Goal: Task Accomplishment & Management: Complete application form

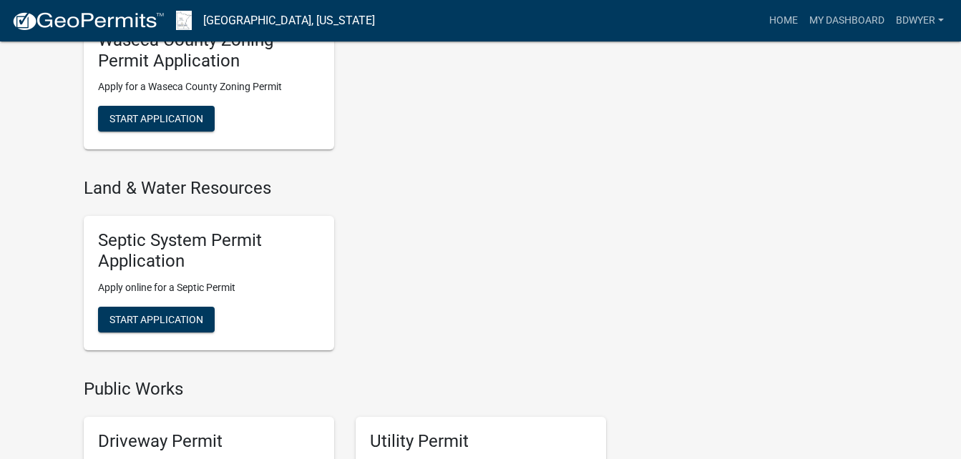
scroll to position [930, 0]
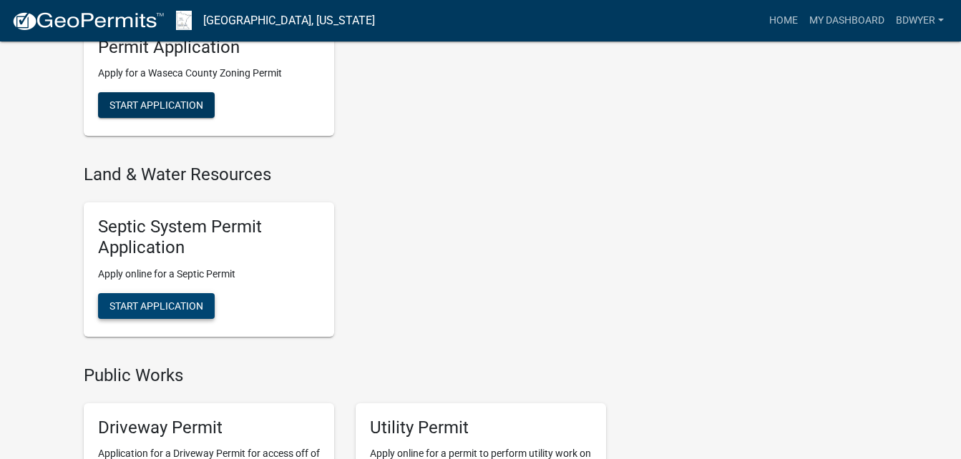
click at [158, 311] on span "Start Application" at bounding box center [156, 305] width 94 height 11
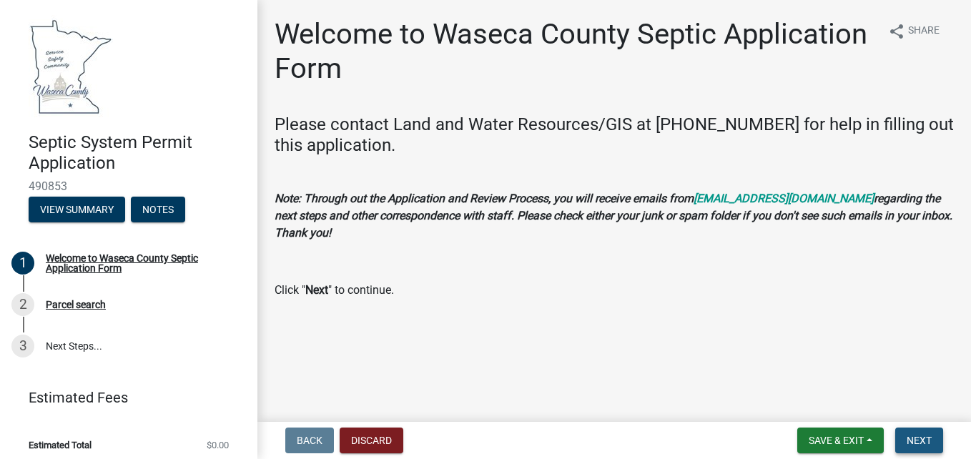
click at [921, 441] on span "Next" at bounding box center [919, 440] width 25 height 11
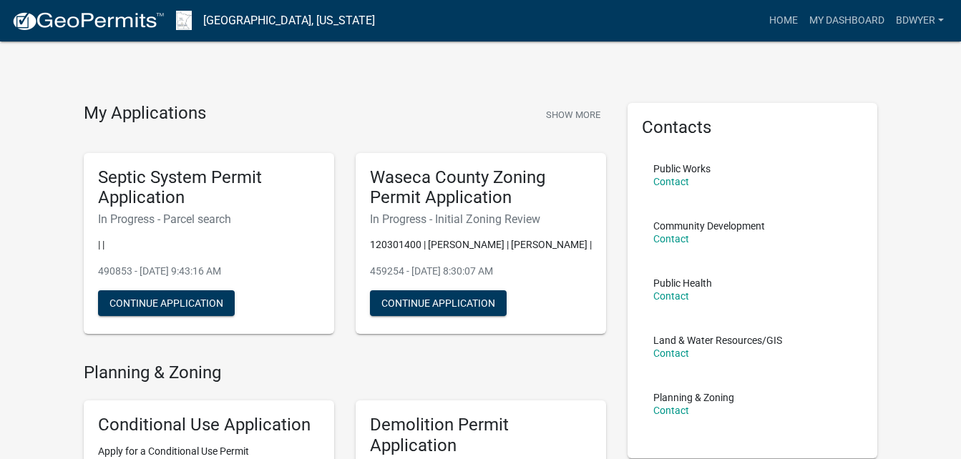
scroll to position [72, 0]
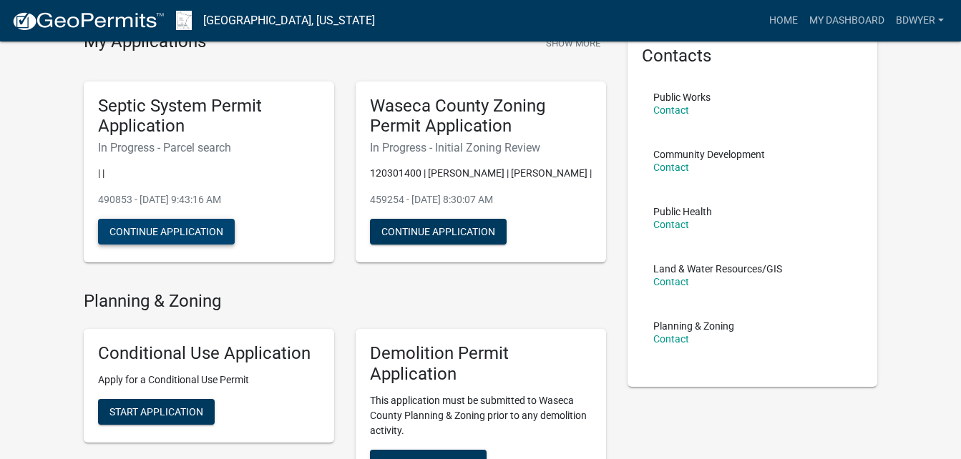
click at [182, 228] on button "Continue Application" at bounding box center [166, 232] width 137 height 26
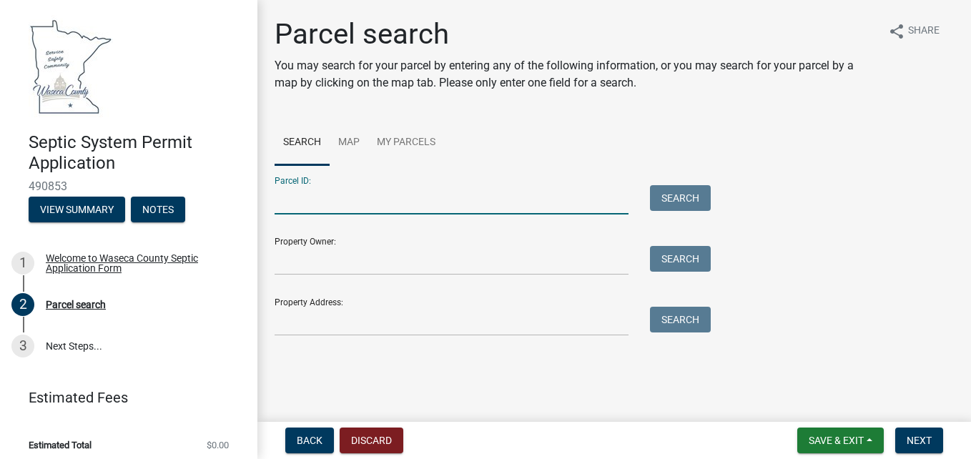
click at [293, 210] on input "Parcel ID:" at bounding box center [452, 199] width 354 height 29
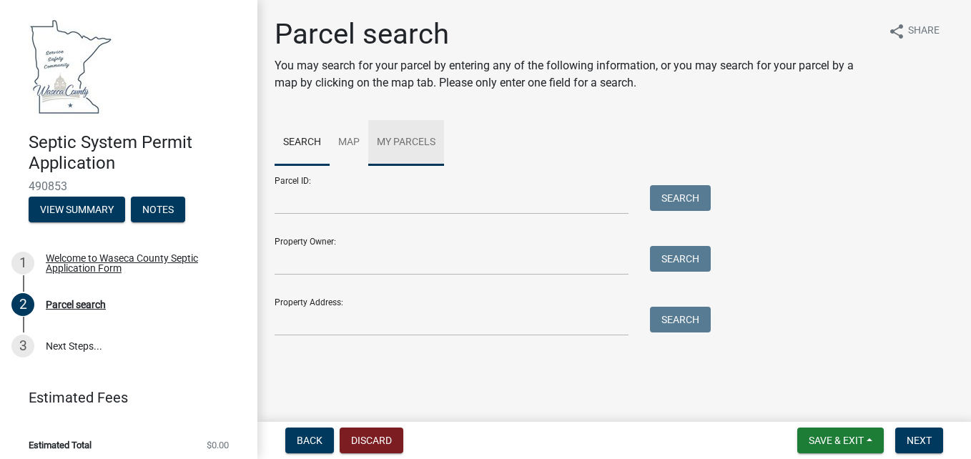
click at [400, 142] on link "My Parcels" at bounding box center [406, 143] width 76 height 46
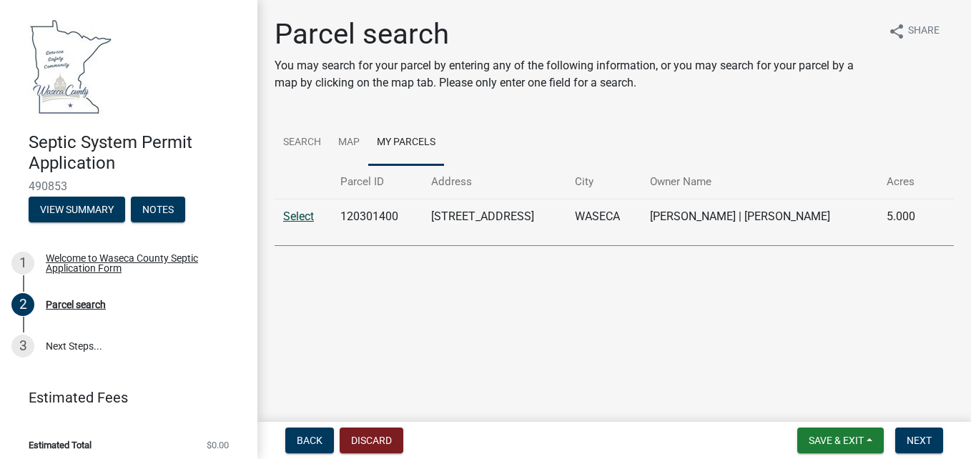
click at [298, 217] on link "Select" at bounding box center [298, 217] width 31 height 14
click at [300, 217] on link "Select" at bounding box center [298, 217] width 31 height 14
click at [303, 213] on link "Select" at bounding box center [298, 217] width 31 height 14
click at [918, 443] on span "Next" at bounding box center [919, 440] width 25 height 11
click at [294, 215] on link "Select" at bounding box center [298, 217] width 31 height 14
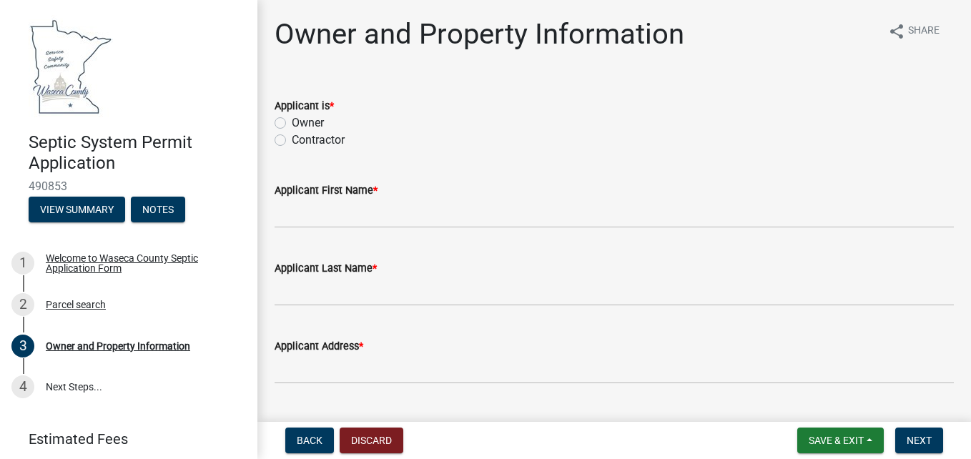
click at [292, 124] on label "Owner" at bounding box center [308, 122] width 32 height 17
click at [292, 124] on input "Owner" at bounding box center [296, 118] width 9 height 9
radio input "true"
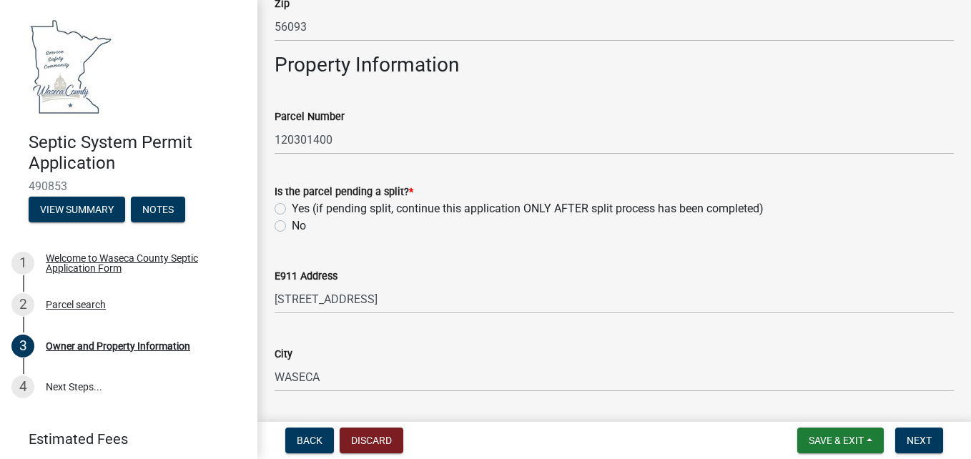
scroll to position [1073, 0]
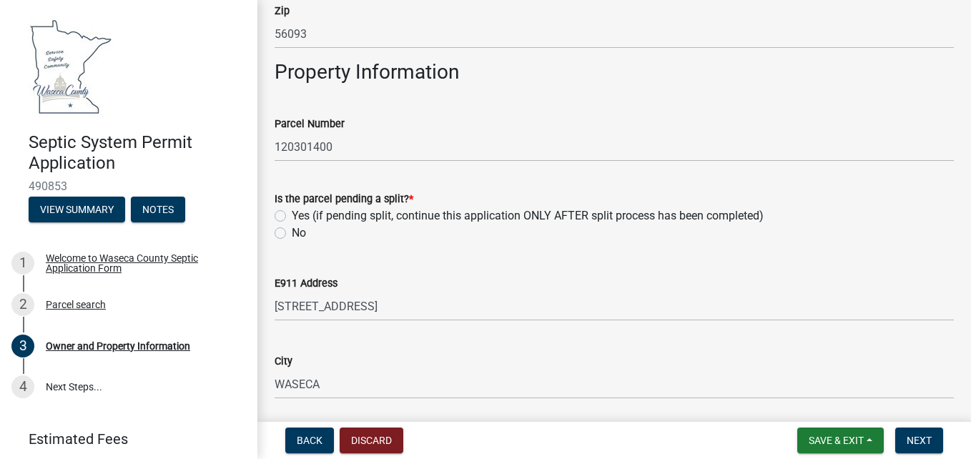
click at [292, 236] on label "No" at bounding box center [299, 233] width 14 height 17
click at [292, 234] on input "No" at bounding box center [296, 229] width 9 height 9
radio input "true"
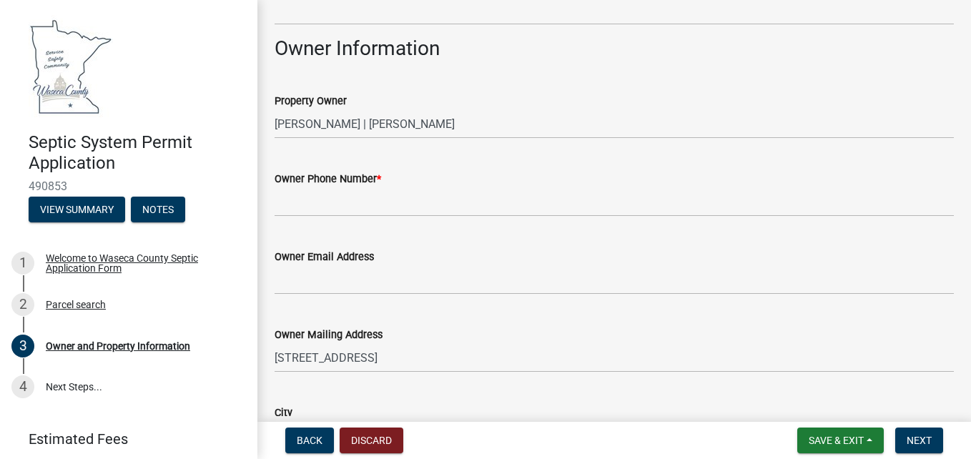
scroll to position [501, 0]
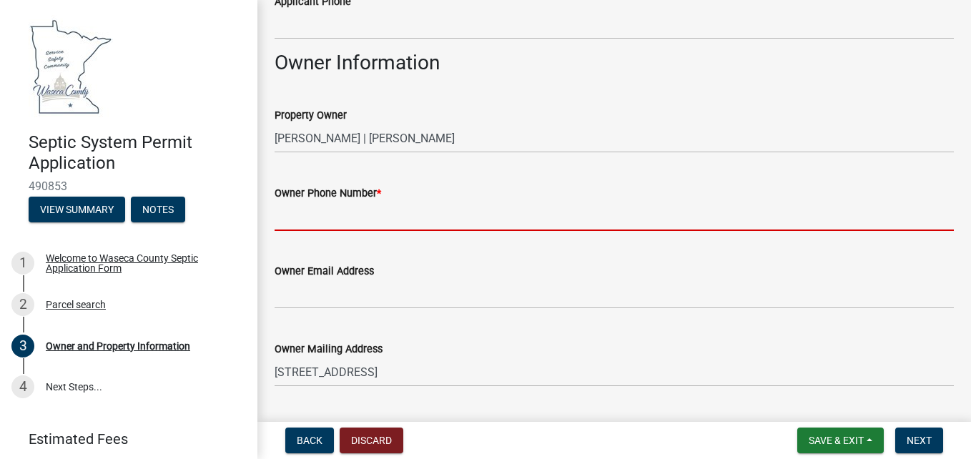
click at [354, 223] on input "Owner Phone Number *" at bounding box center [615, 216] width 680 height 29
type input "5078372431"
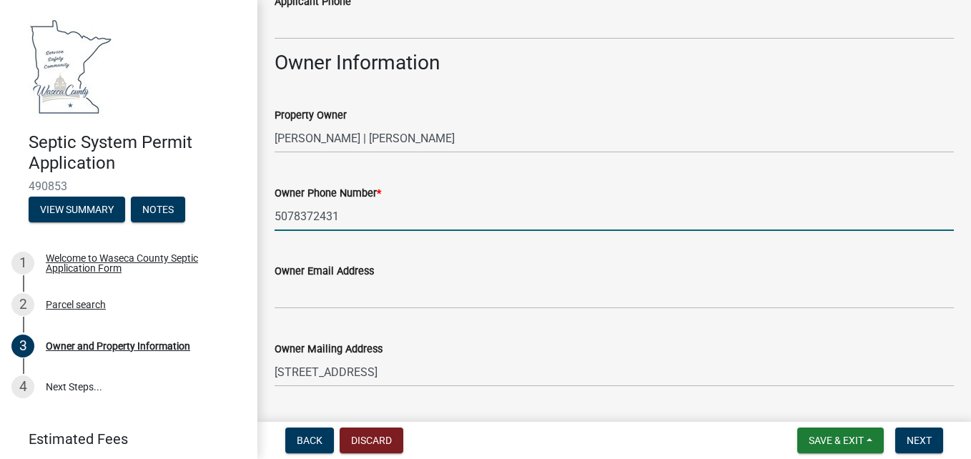
type input "[PERSON_NAME]"
type input "[STREET_ADDRESS]"
type input "[EMAIL_ADDRESS][DOMAIN_NAME]"
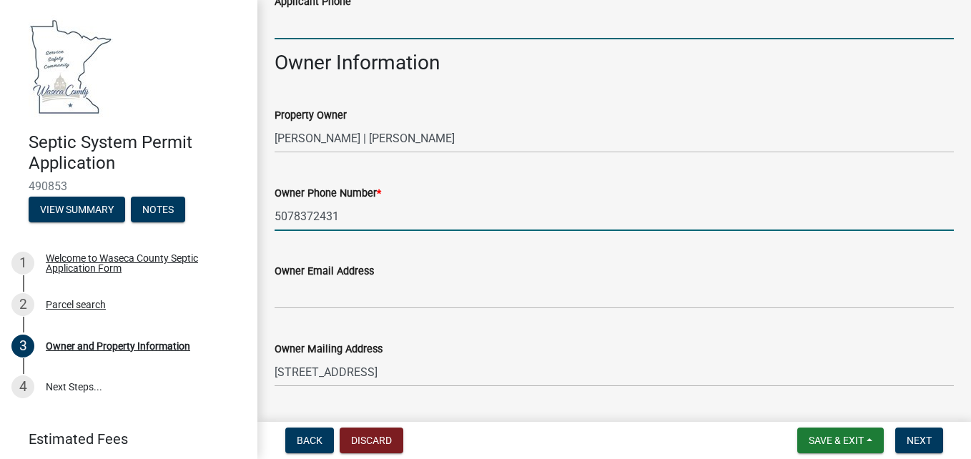
type input "5078372431"
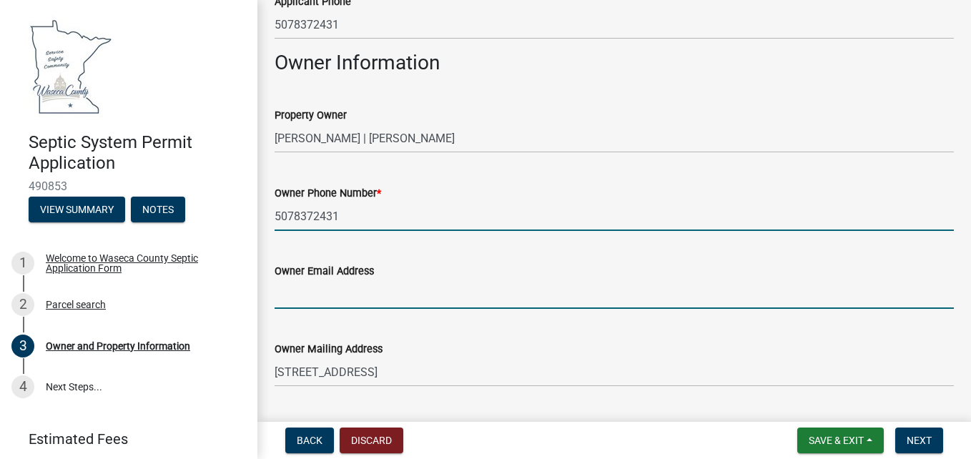
click at [342, 301] on input "Owner Email Address" at bounding box center [615, 294] width 680 height 29
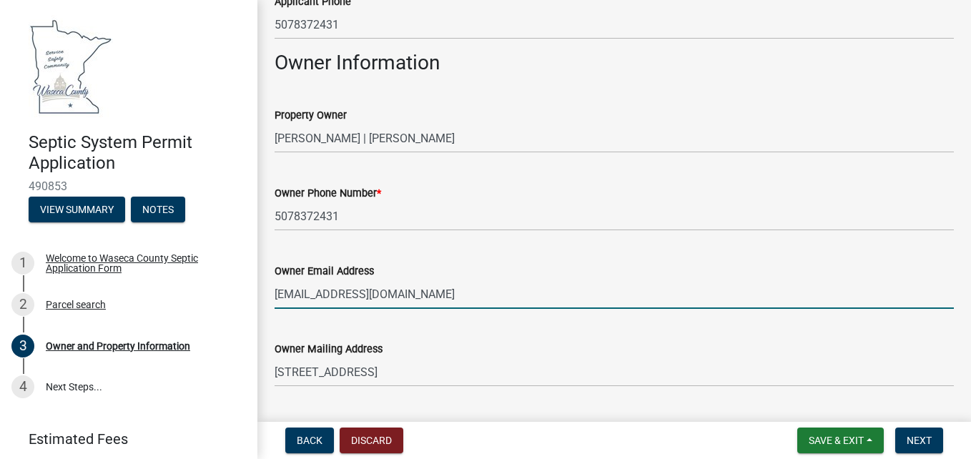
click at [411, 300] on input "[EMAIL_ADDRESS][DOMAIN_NAME]" at bounding box center [615, 294] width 680 height 29
type input "a"
click at [299, 300] on input "Owner Email Address" at bounding box center [615, 294] width 680 height 29
type input "[EMAIL_ADDRESS][DOMAIN_NAME]"
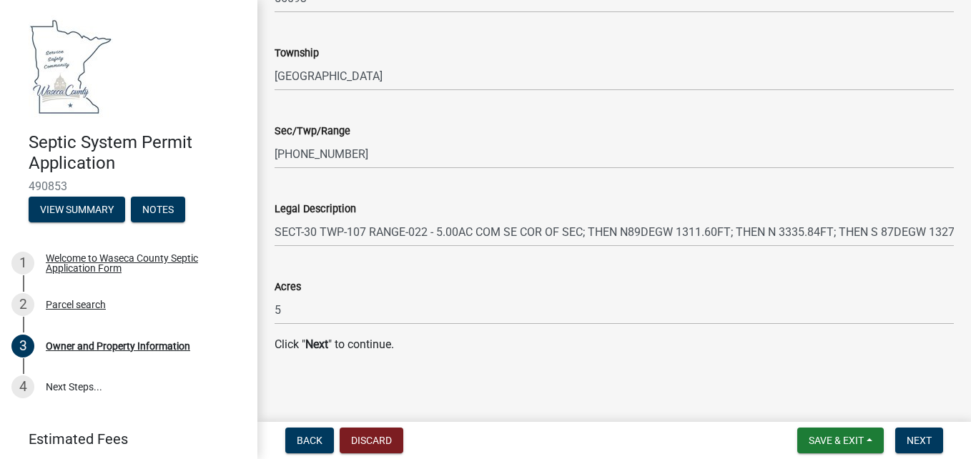
scroll to position [1621, 0]
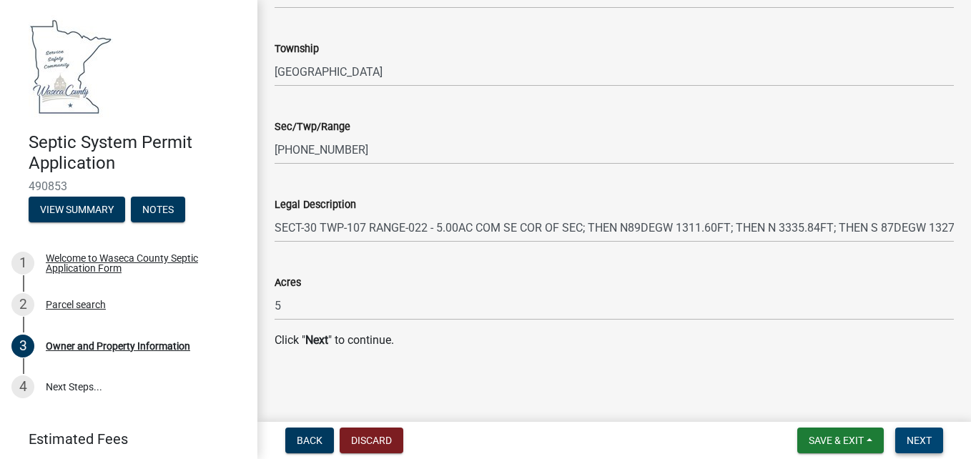
click at [929, 444] on span "Next" at bounding box center [919, 440] width 25 height 11
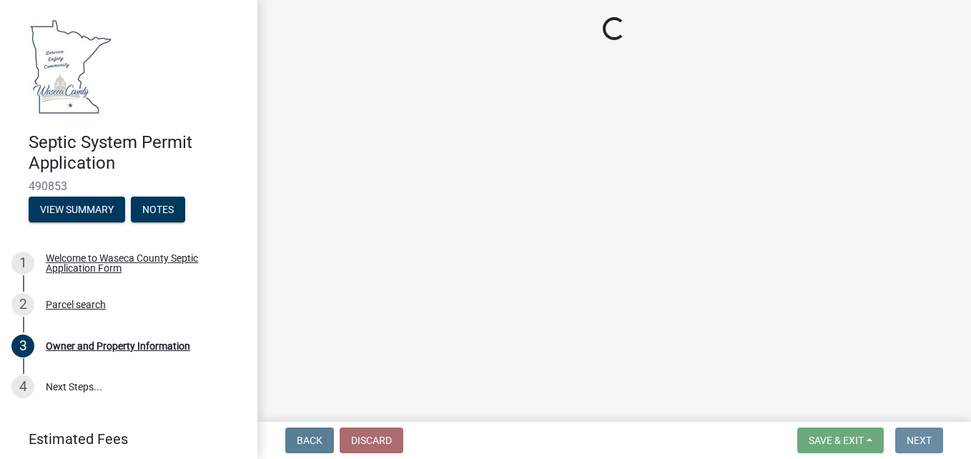
scroll to position [0, 0]
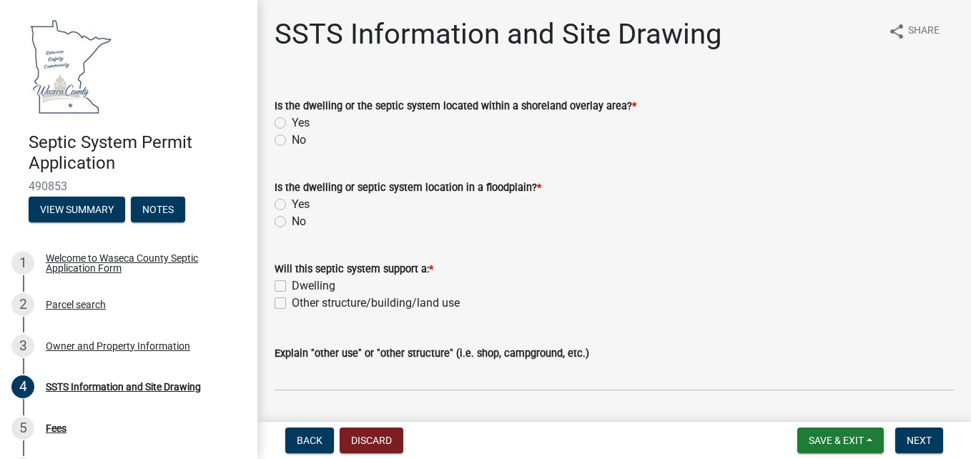
click at [292, 138] on label "No" at bounding box center [299, 140] width 14 height 17
click at [292, 138] on input "No" at bounding box center [296, 136] width 9 height 9
radio input "true"
click at [292, 218] on label "No" at bounding box center [299, 221] width 14 height 17
click at [292, 218] on input "No" at bounding box center [296, 217] width 9 height 9
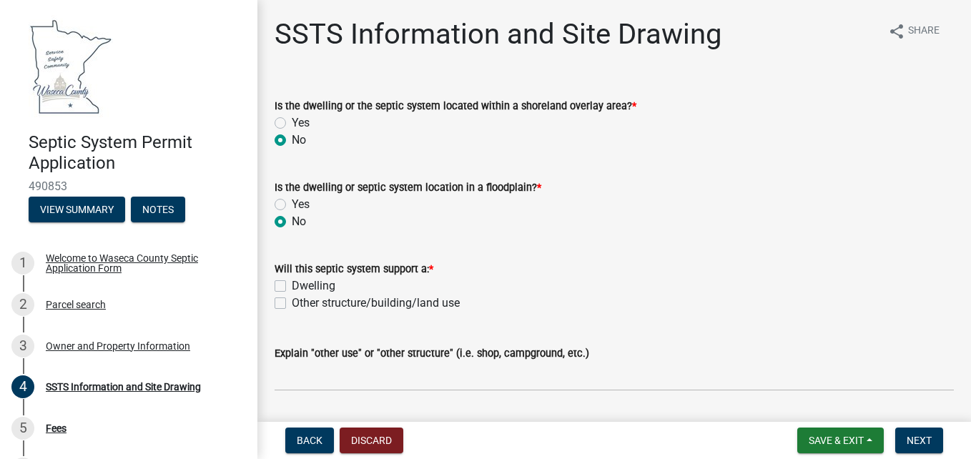
radio input "true"
click at [292, 305] on label "Other structure/building/land use" at bounding box center [376, 303] width 168 height 17
click at [292, 304] on input "Other structure/building/land use" at bounding box center [296, 299] width 9 height 9
checkbox input "true"
checkbox input "false"
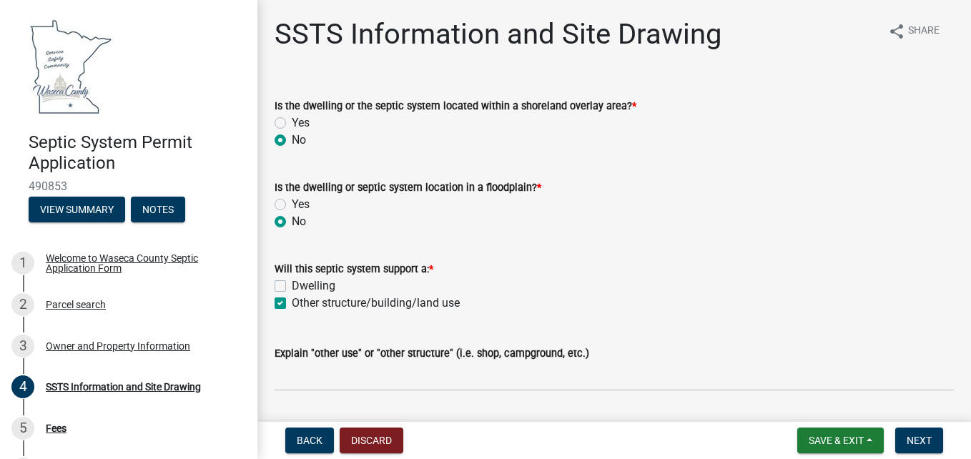
checkbox input "true"
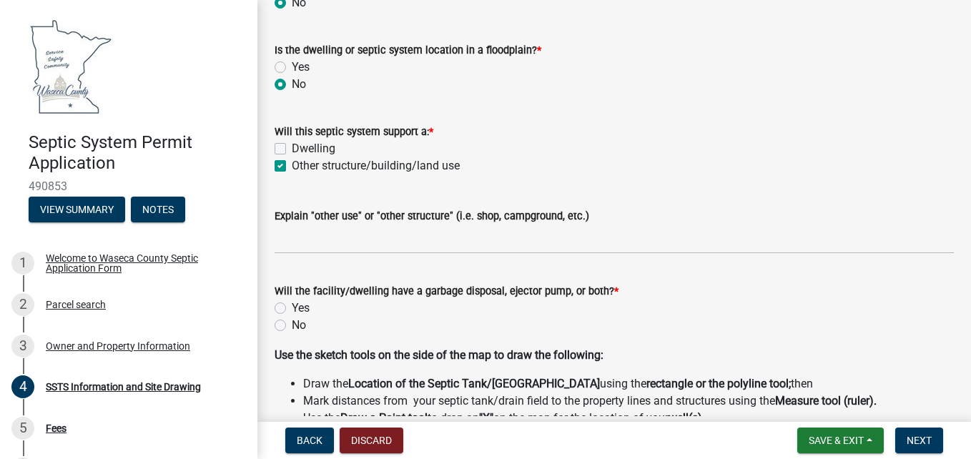
scroll to position [143, 0]
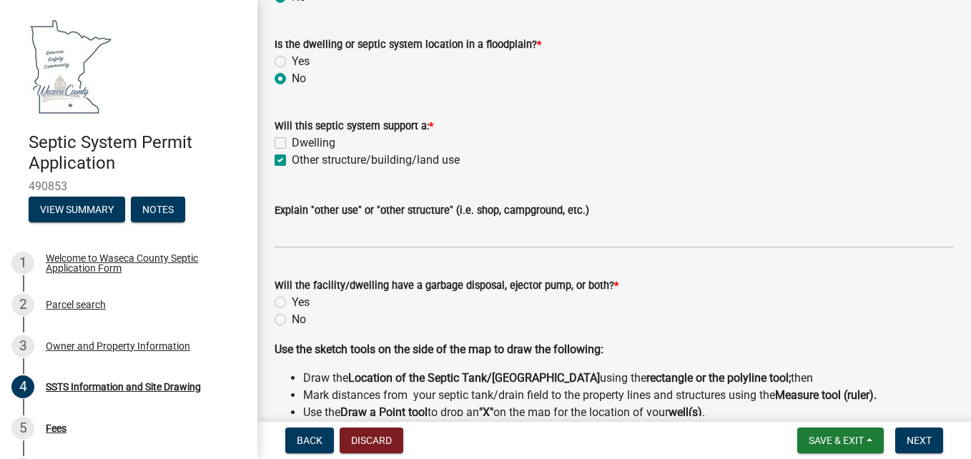
click at [292, 319] on label "No" at bounding box center [299, 319] width 14 height 17
click at [292, 319] on input "No" at bounding box center [296, 315] width 9 height 9
radio input "true"
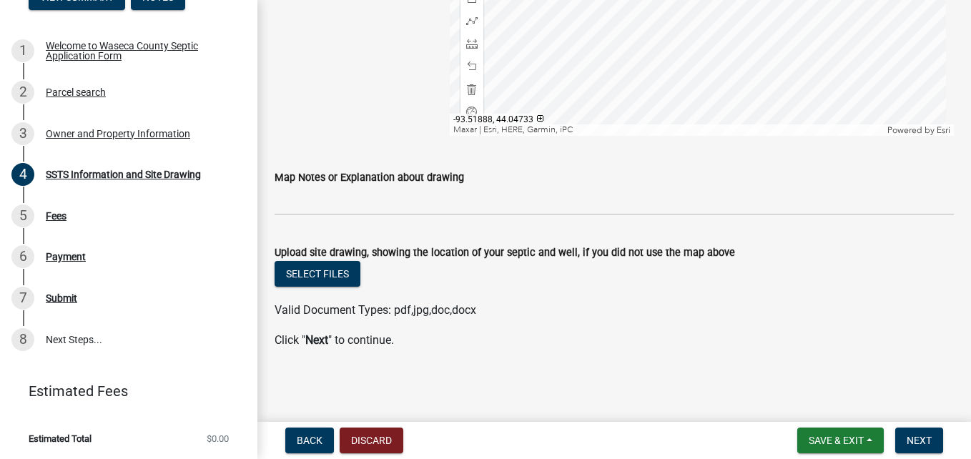
scroll to position [214, 0]
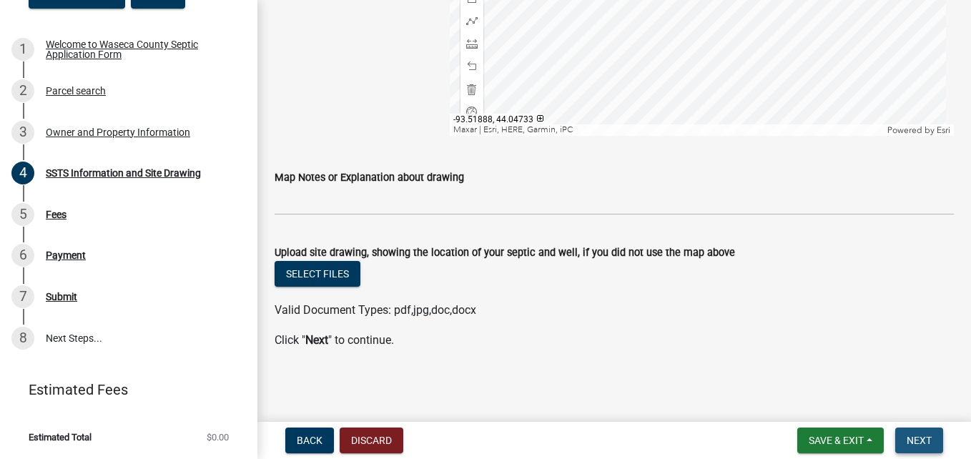
click at [908, 433] on button "Next" at bounding box center [920, 441] width 48 height 26
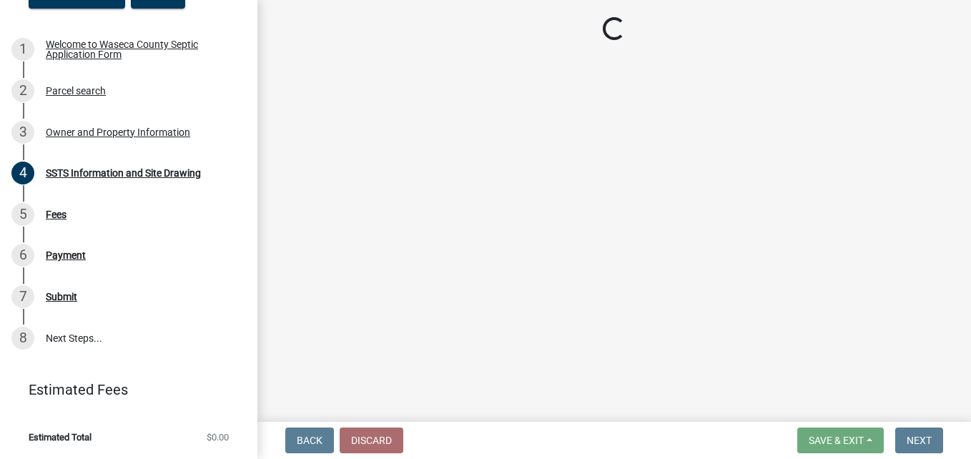
scroll to position [0, 0]
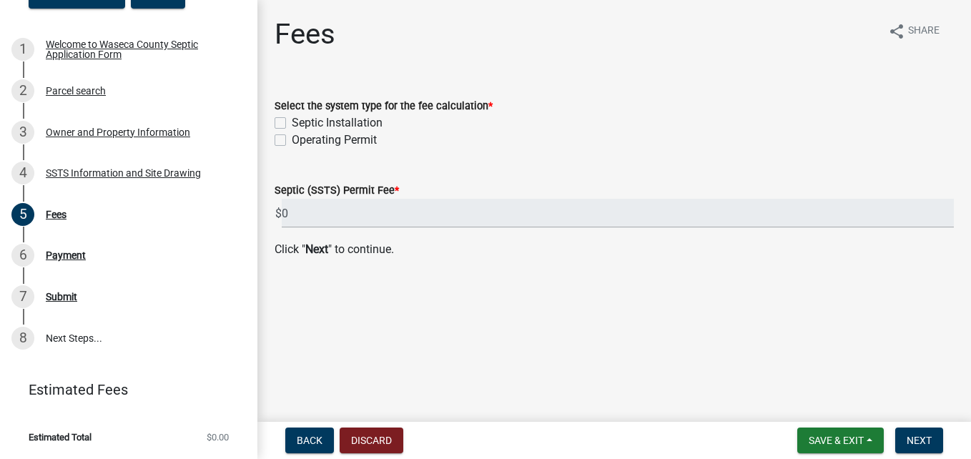
click at [292, 137] on label "Operating Permit" at bounding box center [334, 140] width 85 height 17
click at [292, 137] on input "Operating Permit" at bounding box center [296, 136] width 9 height 9
checkbox input "true"
checkbox input "false"
checkbox input "true"
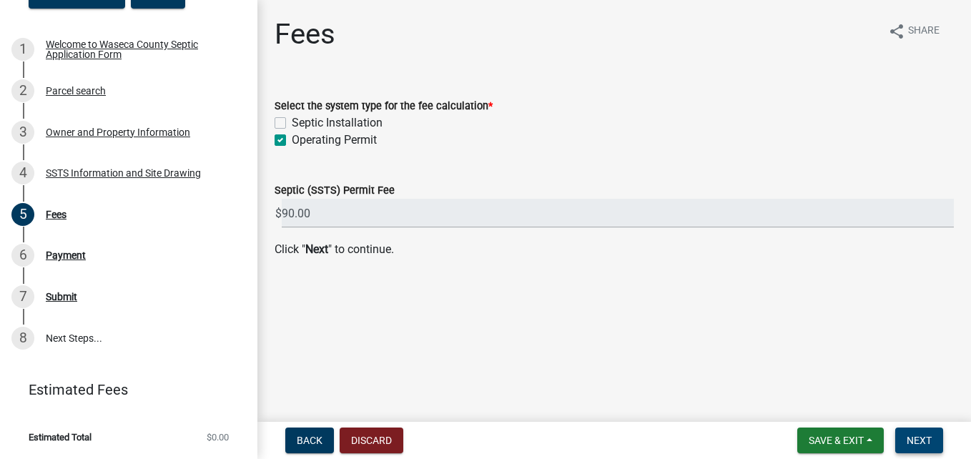
click at [916, 438] on span "Next" at bounding box center [919, 440] width 25 height 11
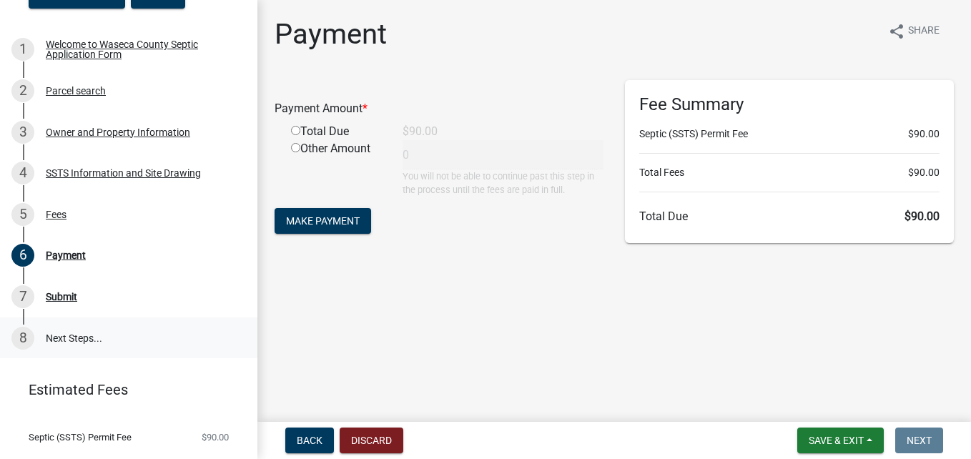
click at [69, 339] on link "8 Next Steps..." at bounding box center [129, 338] width 258 height 41
click at [819, 439] on span "Save & Exit" at bounding box center [836, 440] width 55 height 11
click at [810, 408] on button "Save & Exit" at bounding box center [827, 403] width 114 height 34
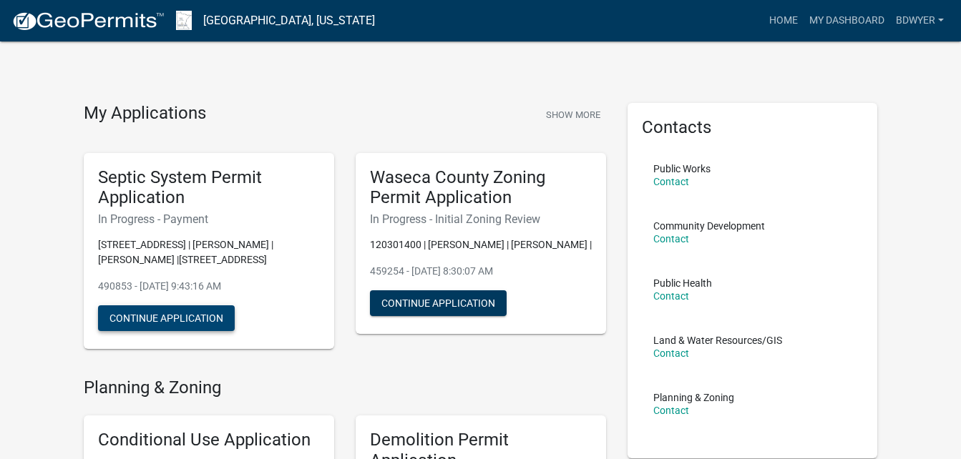
click at [180, 316] on button "Continue Application" at bounding box center [166, 318] width 137 height 26
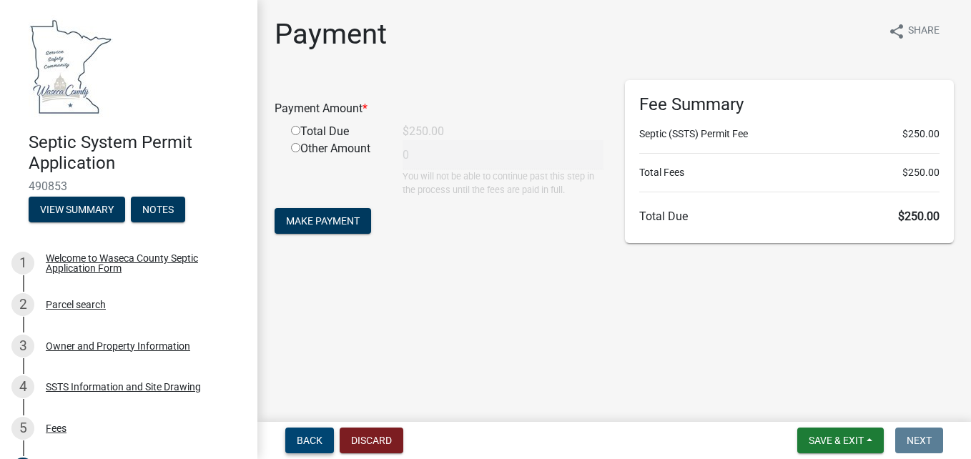
click at [304, 438] on span "Back" at bounding box center [310, 440] width 26 height 11
